Goal: Navigation & Orientation: Find specific page/section

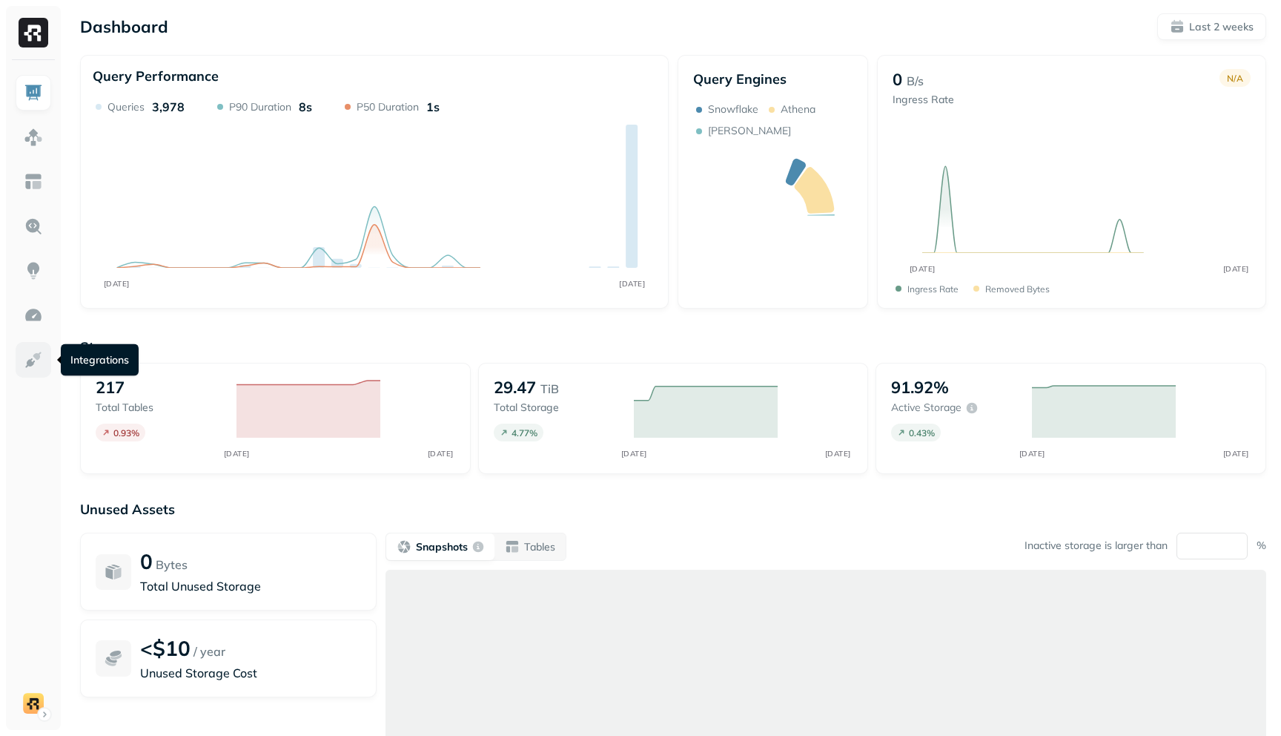
click at [24, 355] on img at bounding box center [33, 359] width 19 height 19
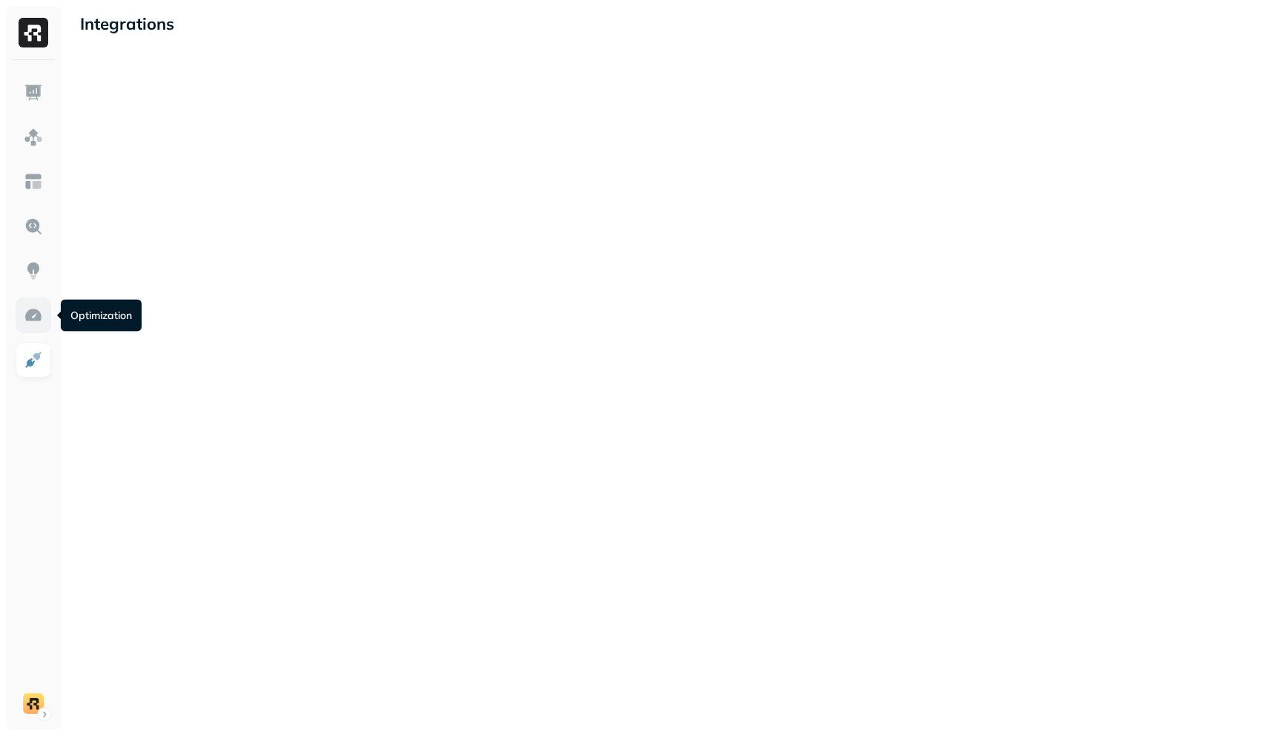
click at [26, 308] on img at bounding box center [33, 315] width 19 height 19
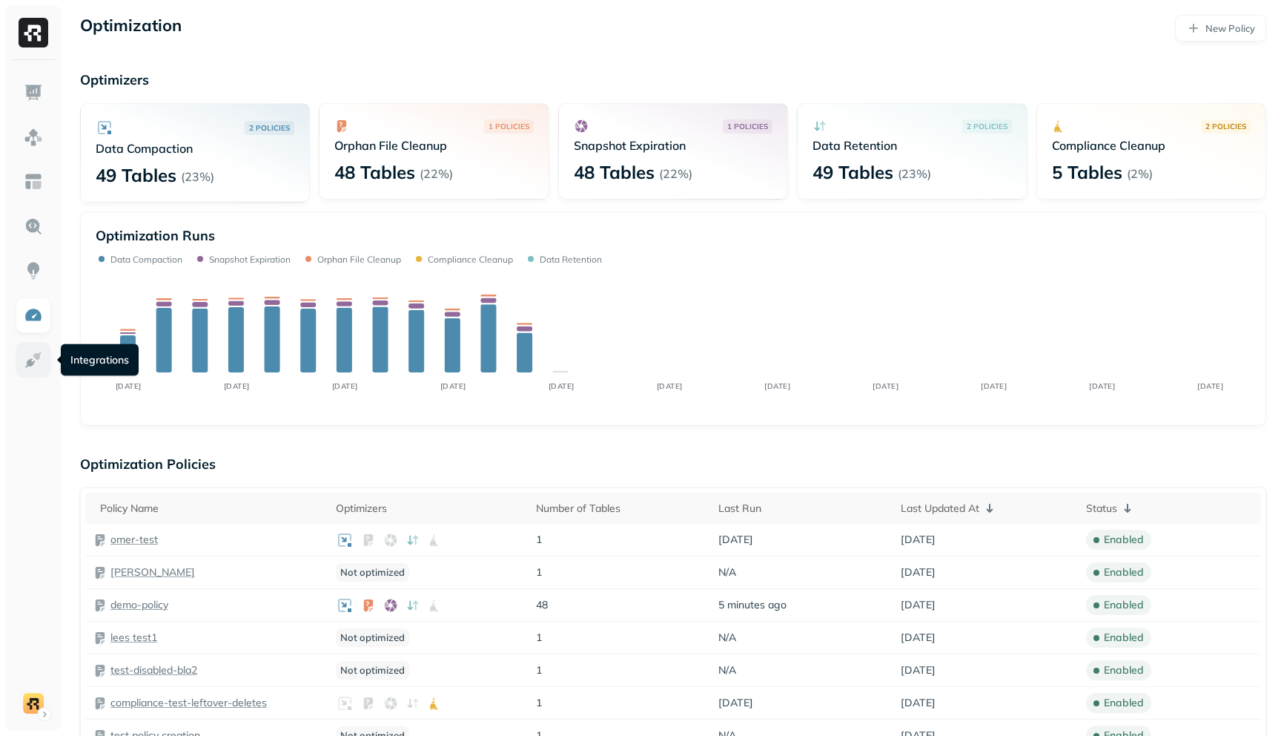
click at [35, 357] on img at bounding box center [33, 359] width 19 height 19
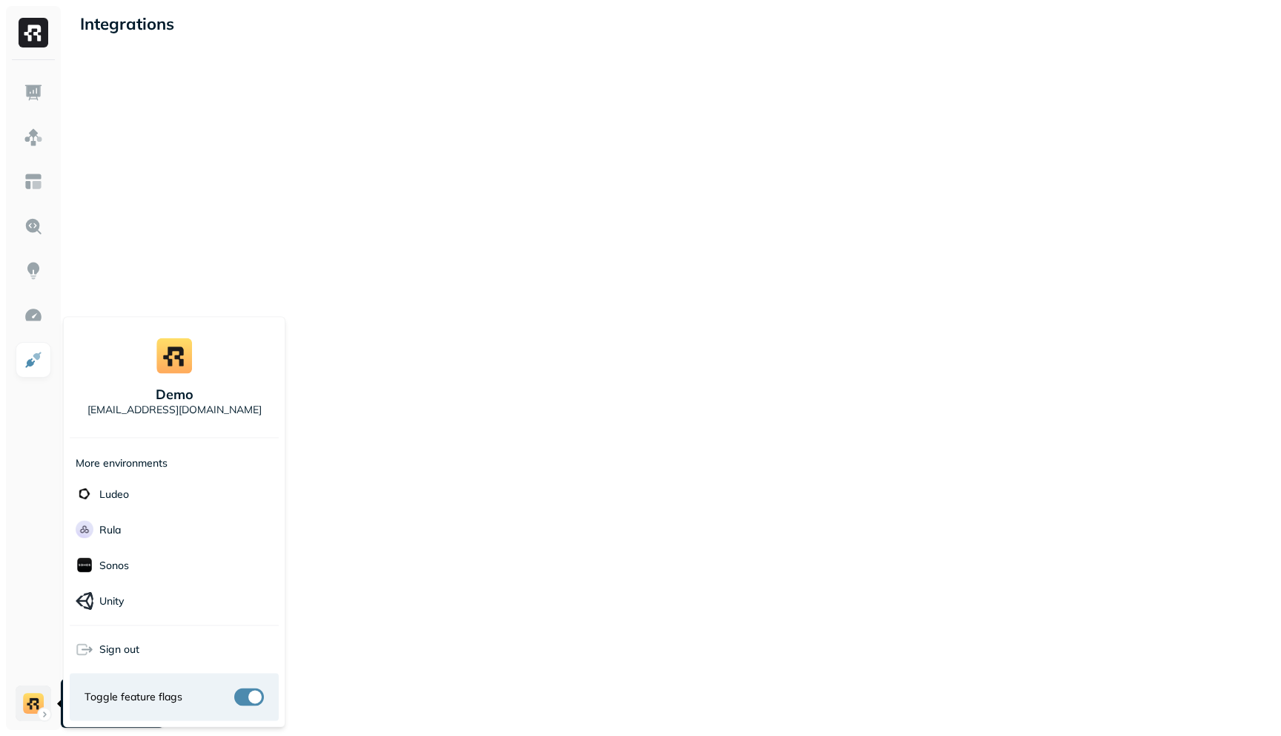
click at [40, 696] on html "Integrations 03 Account Settings demo Account Settings demo demo [EMAIL_ADDRESS…" at bounding box center [640, 368] width 1281 height 736
click at [91, 565] on img at bounding box center [85, 565] width 18 height 18
